Goal: Task Accomplishment & Management: Manage account settings

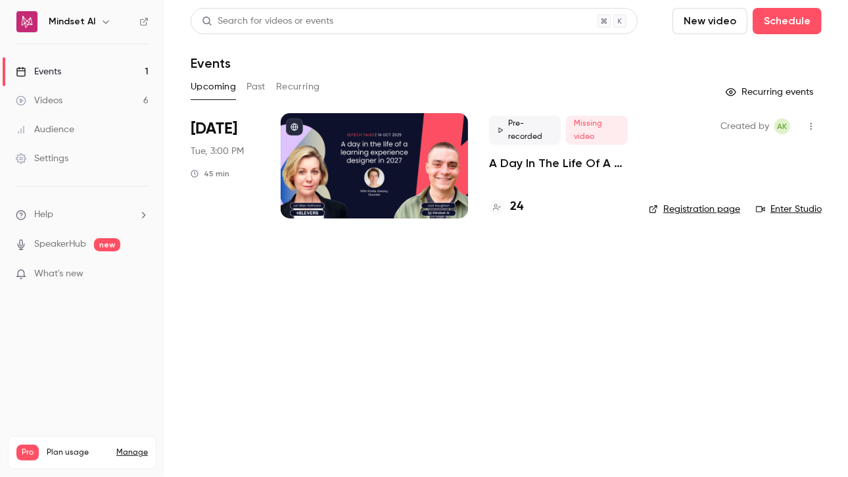
click at [523, 162] on p "A Day In The Life Of A Learning Experience Designer In [DATE] | EdTech Talks EP2" at bounding box center [558, 163] width 139 height 16
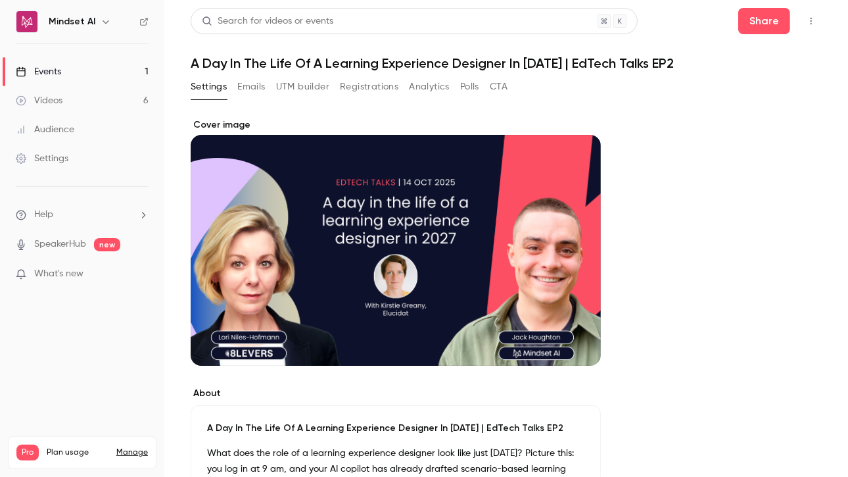
click at [363, 86] on button "Registrations" at bounding box center [369, 86] width 59 height 21
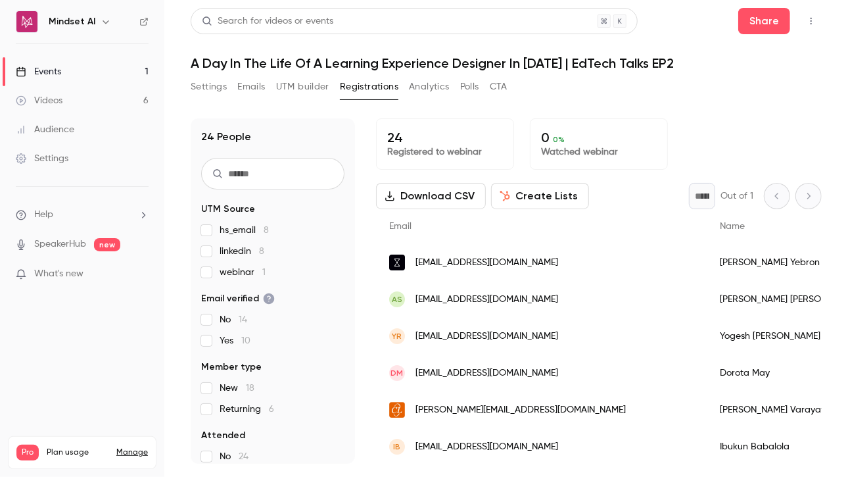
click at [234, 249] on span "linkedin 8" at bounding box center [242, 251] width 45 height 13
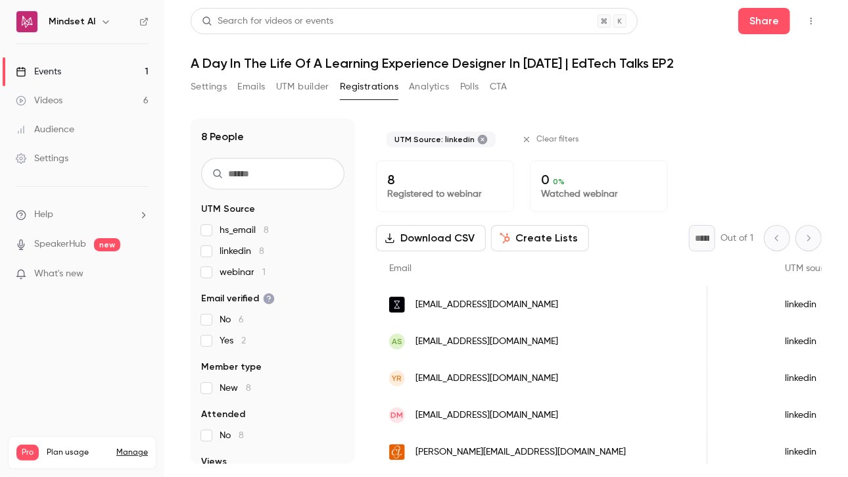
click at [221, 87] on button "Settings" at bounding box center [209, 86] width 36 height 21
